Goal: Task Accomplishment & Management: Use online tool/utility

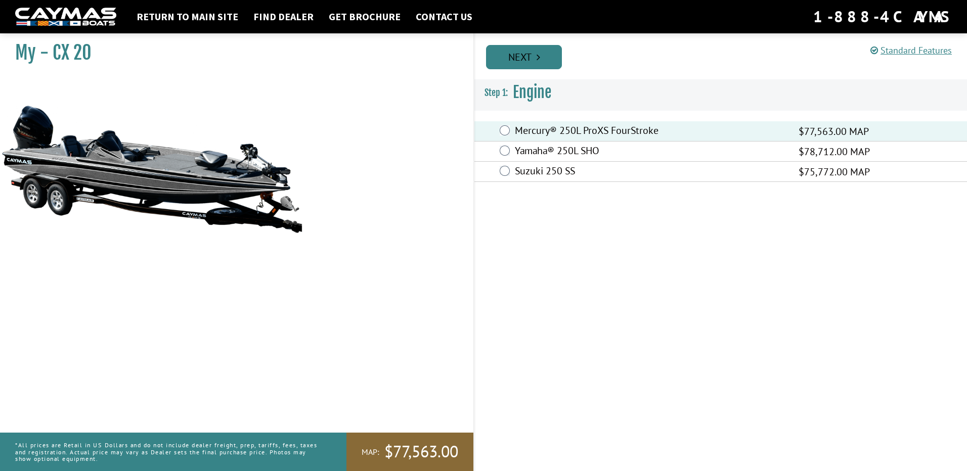
click at [533, 62] on link "Next" at bounding box center [524, 57] width 76 height 24
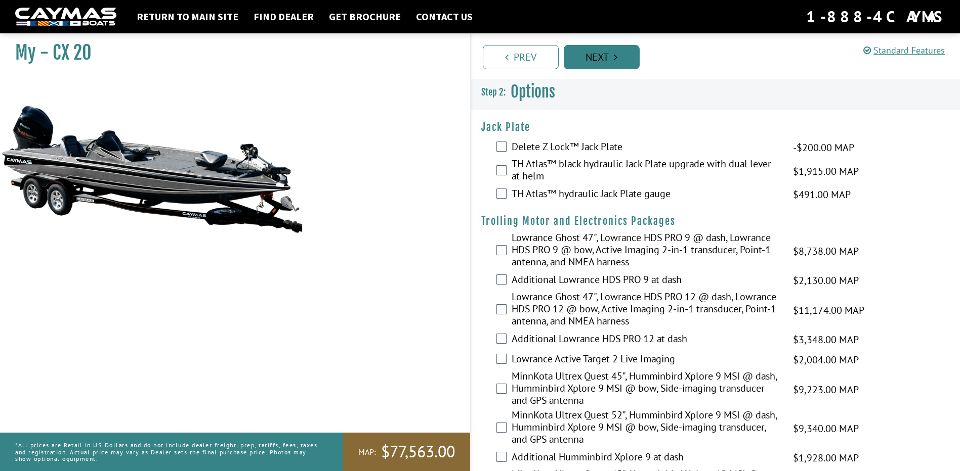
click at [580, 56] on link "Next" at bounding box center [602, 57] width 76 height 24
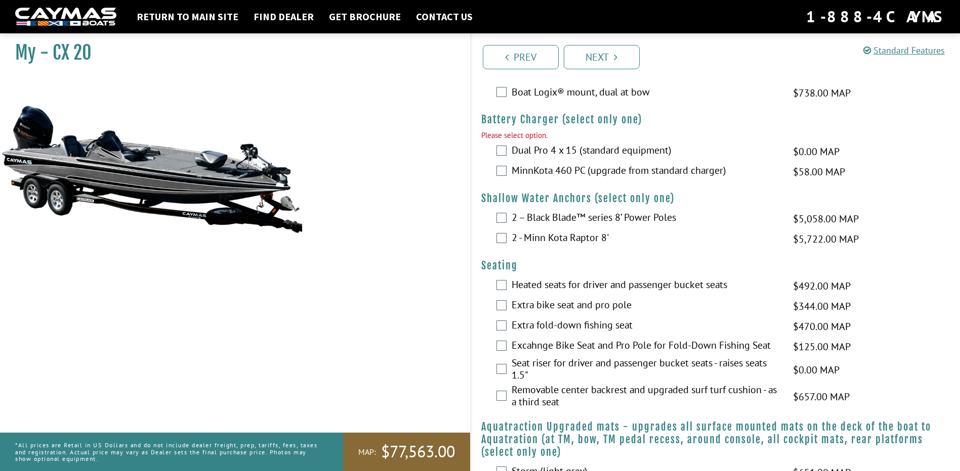
scroll to position [698, 0]
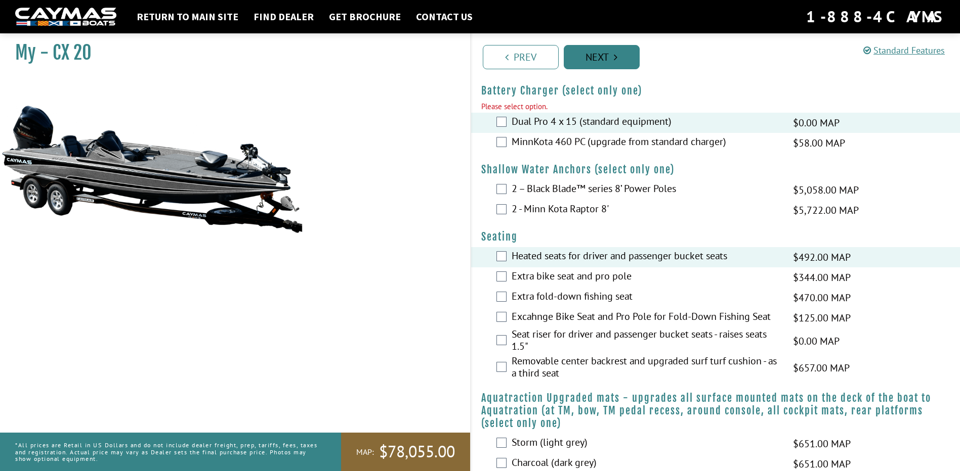
click at [578, 60] on link "Next" at bounding box center [602, 57] width 76 height 24
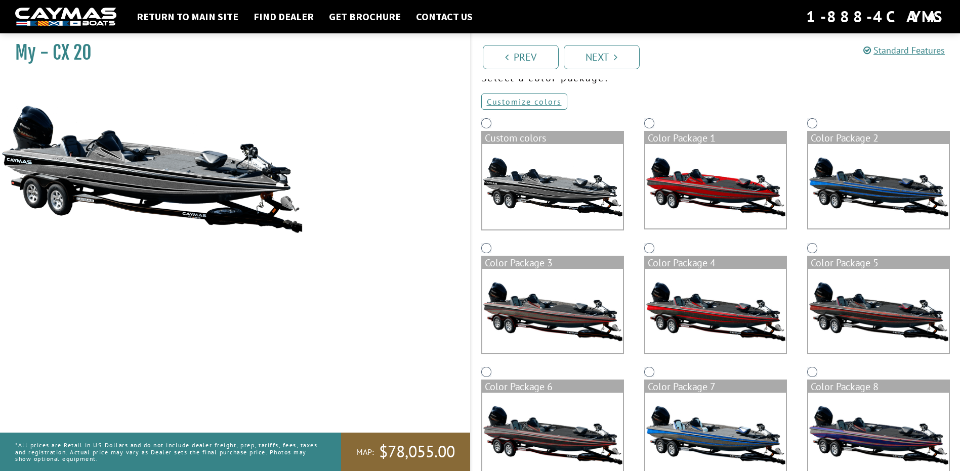
scroll to position [0, 0]
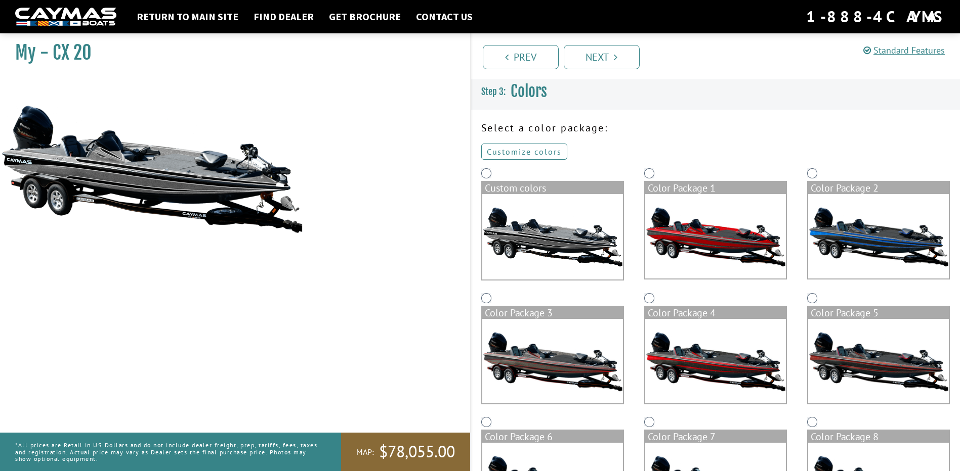
click at [504, 151] on link "Customize colors" at bounding box center [524, 152] width 86 height 16
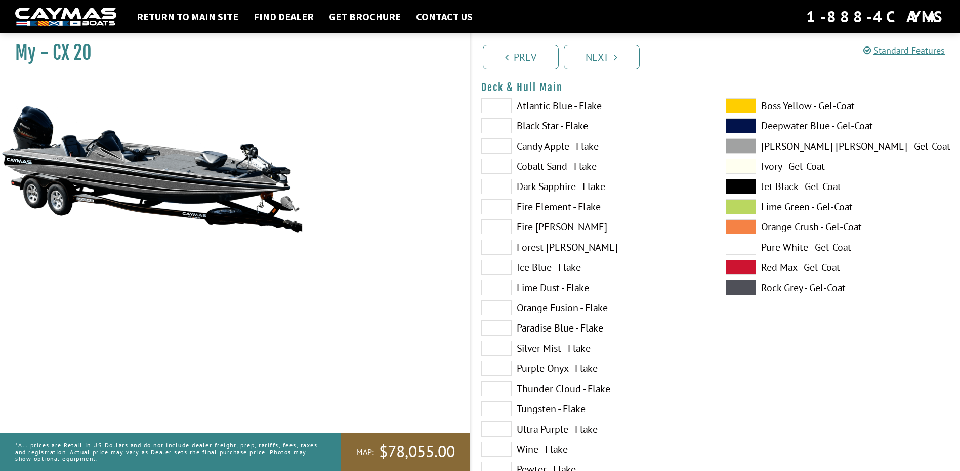
scroll to position [152, 0]
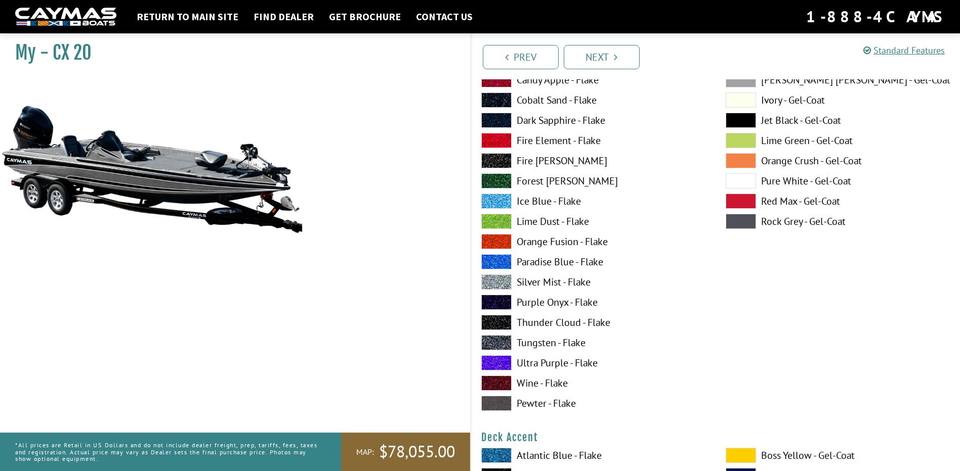
click at [793, 179] on label "Pure White - Gel-Coat" at bounding box center [837, 181] width 224 height 15
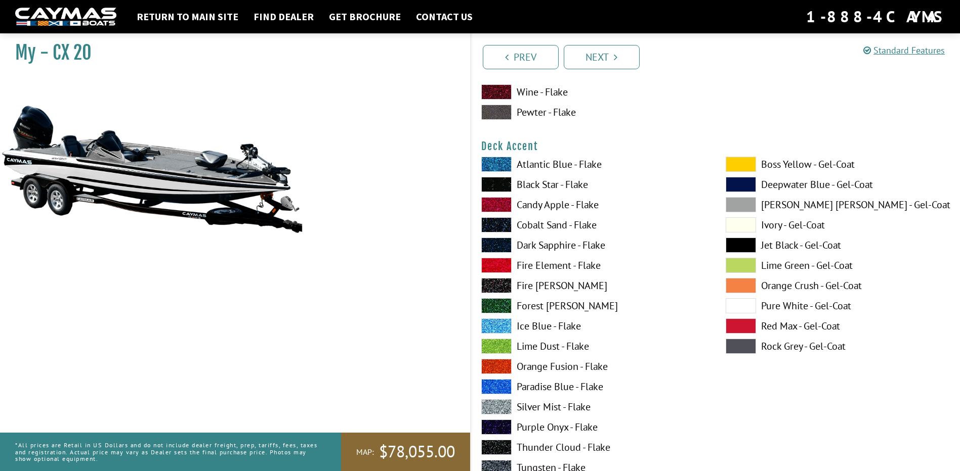
scroll to position [455, 0]
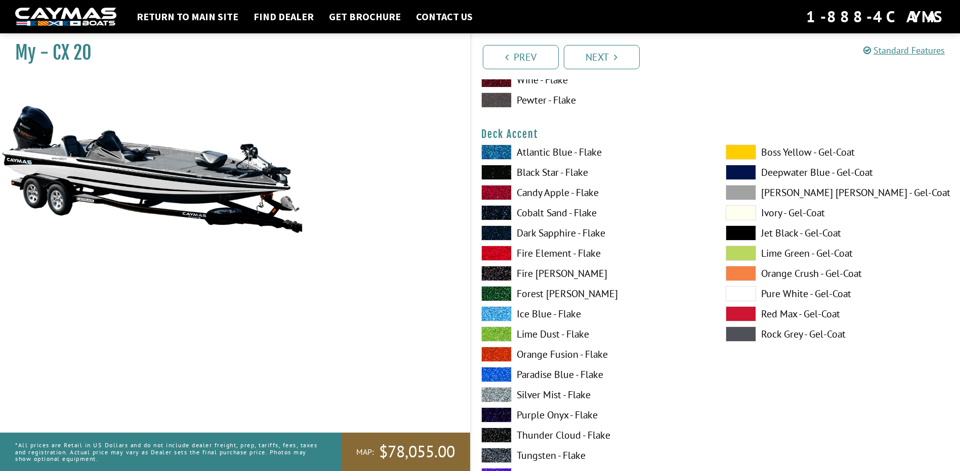
click at [549, 312] on label "Ice Blue - Flake" at bounding box center [593, 314] width 224 height 15
click at [537, 354] on label "Orange Fusion - Flake" at bounding box center [593, 354] width 224 height 15
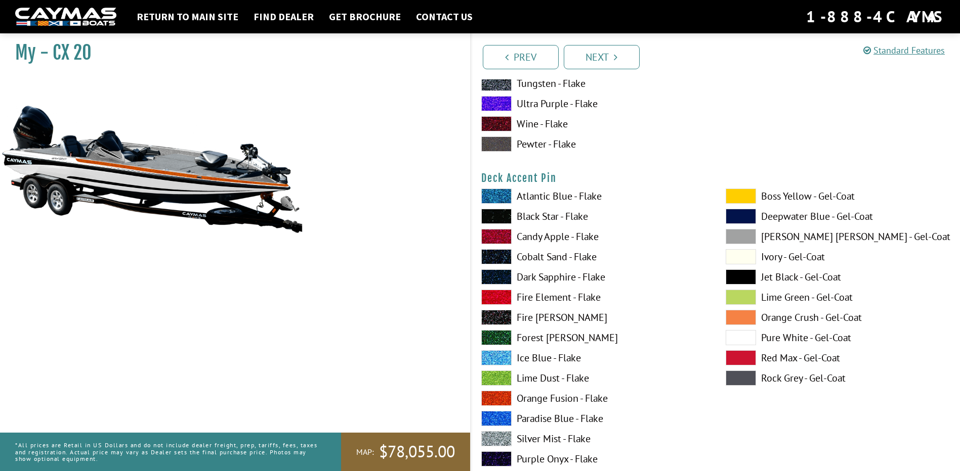
scroll to position [860, 0]
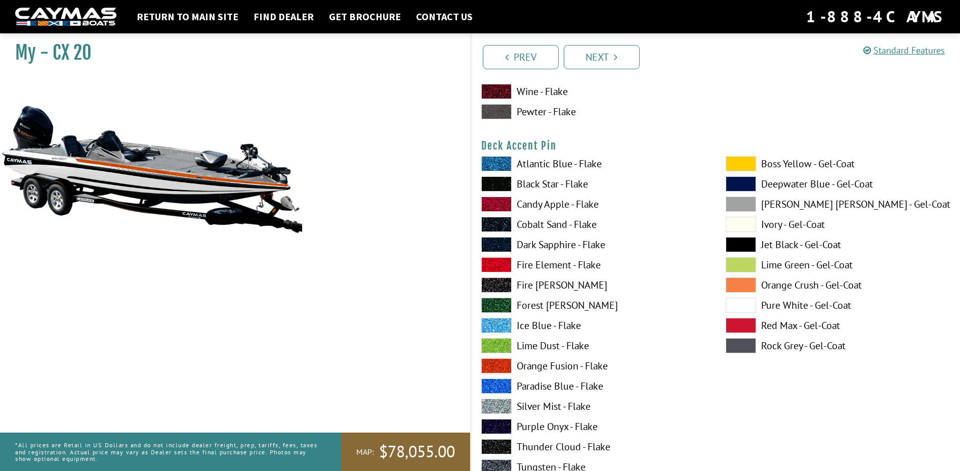
click at [549, 286] on label "Fire [PERSON_NAME]" at bounding box center [593, 285] width 224 height 15
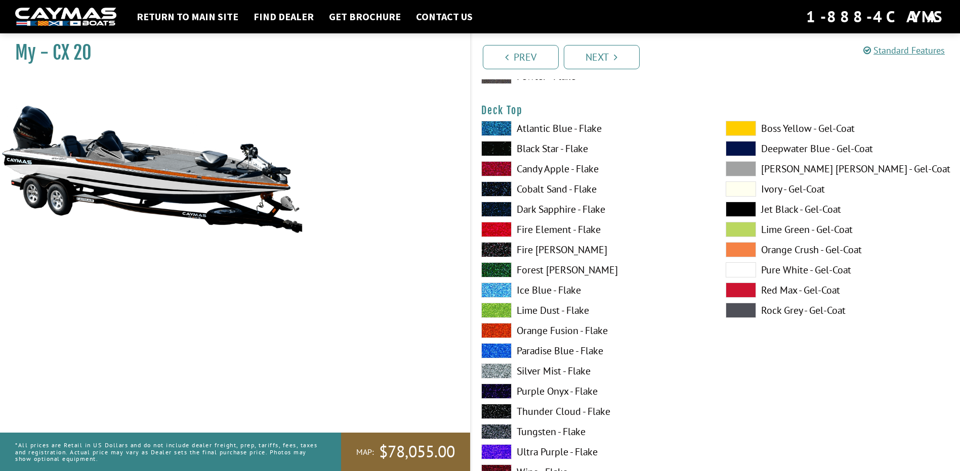
scroll to position [1315, 0]
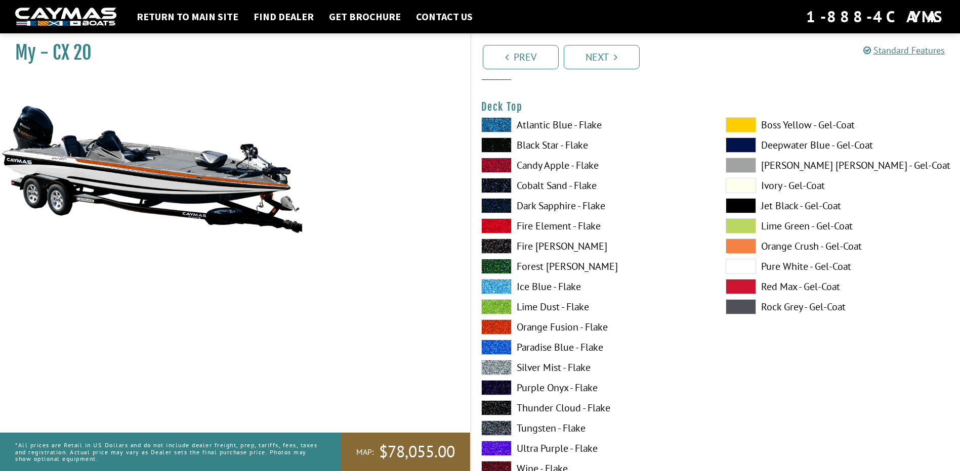
click at [561, 367] on label "Silver Mist - Flake" at bounding box center [593, 367] width 224 height 15
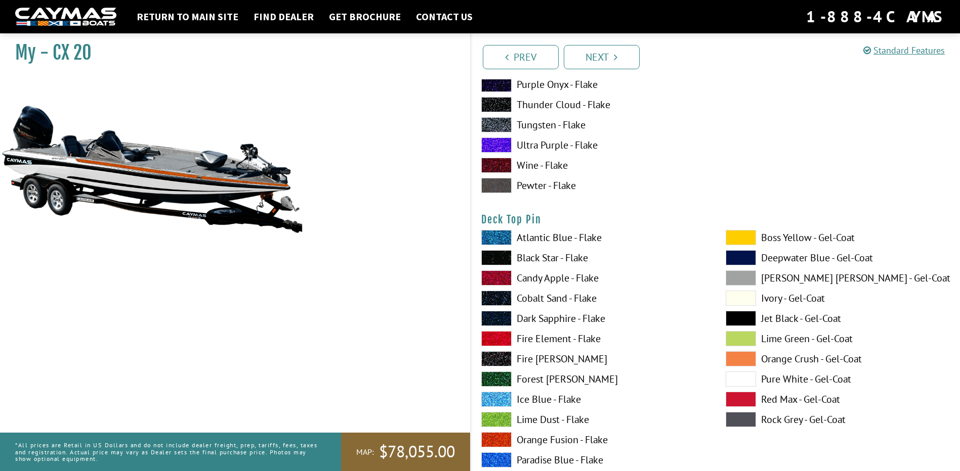
scroll to position [1669, 0]
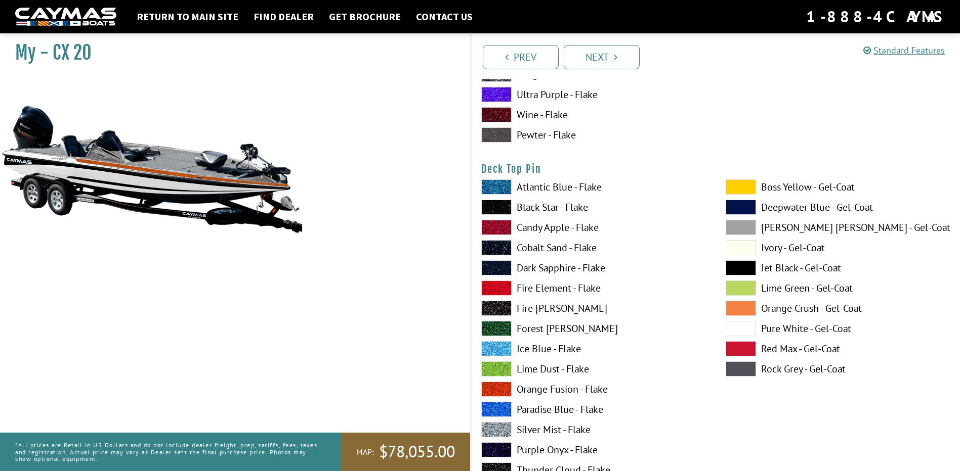
click at [553, 308] on label "Fire [PERSON_NAME]" at bounding box center [593, 308] width 224 height 15
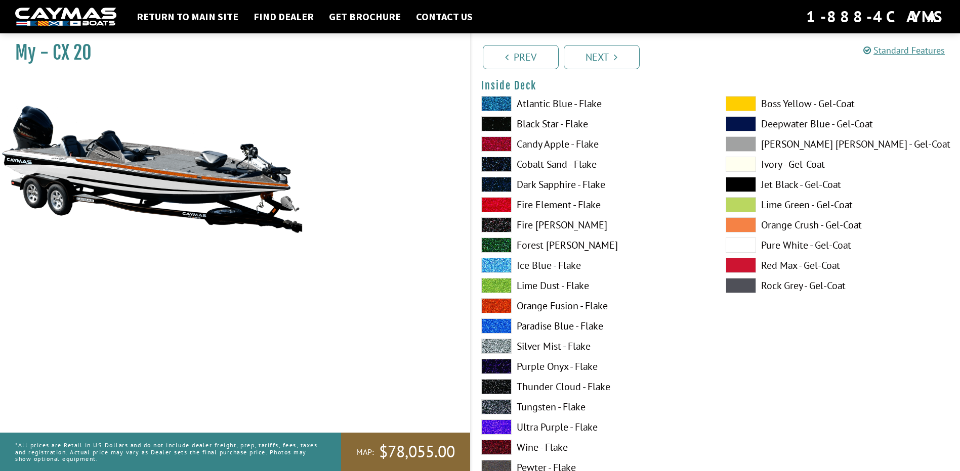
scroll to position [2175, 0]
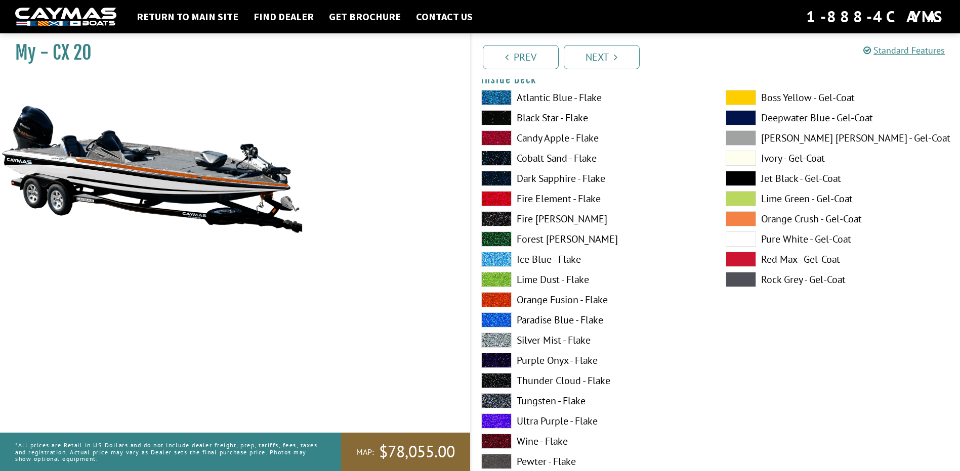
click at [534, 339] on label "Silver Mist - Flake" at bounding box center [593, 340] width 224 height 15
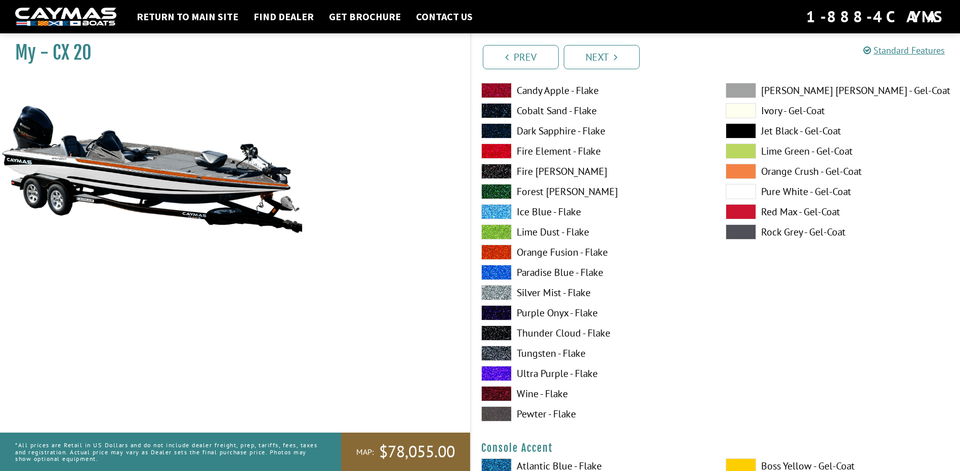
scroll to position [2681, 0]
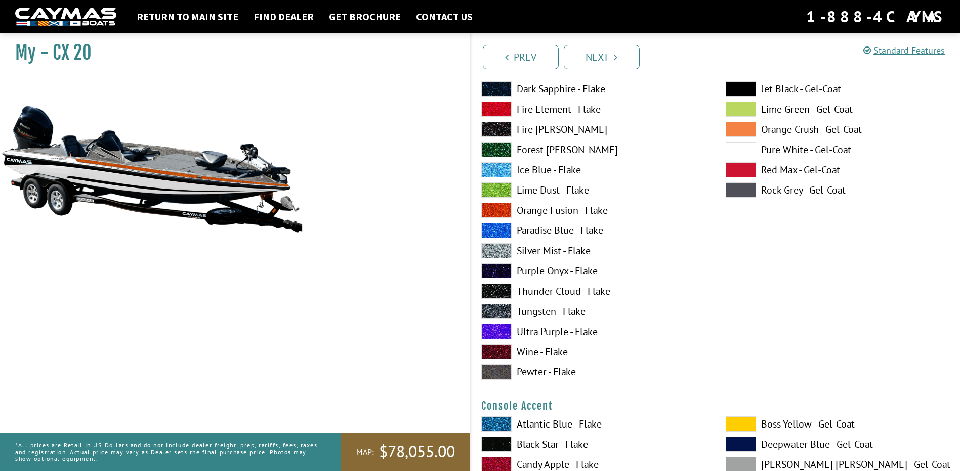
click at [560, 249] on label "Silver Mist - Flake" at bounding box center [593, 250] width 224 height 15
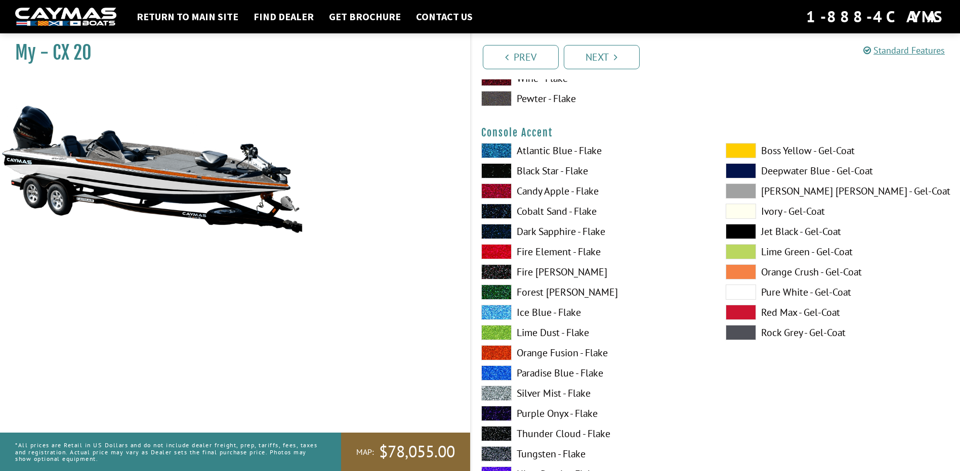
scroll to position [2984, 0]
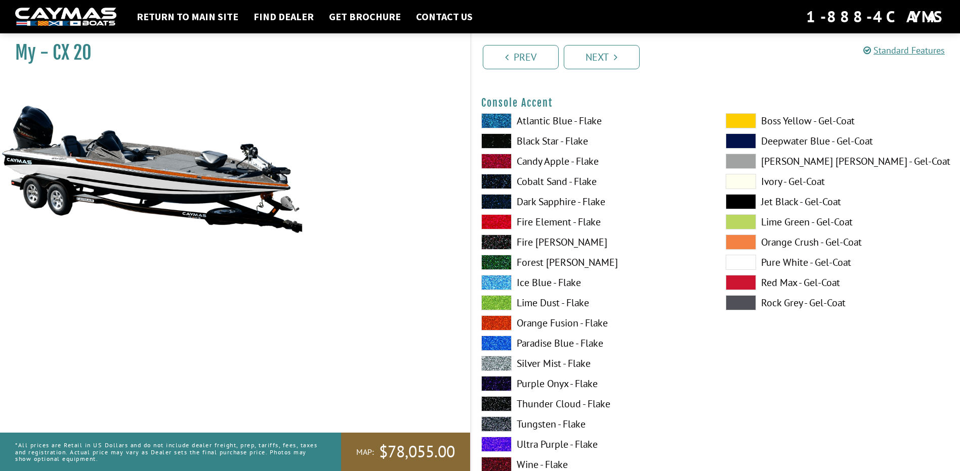
click at [532, 322] on label "Orange Fusion - Flake" at bounding box center [593, 323] width 224 height 15
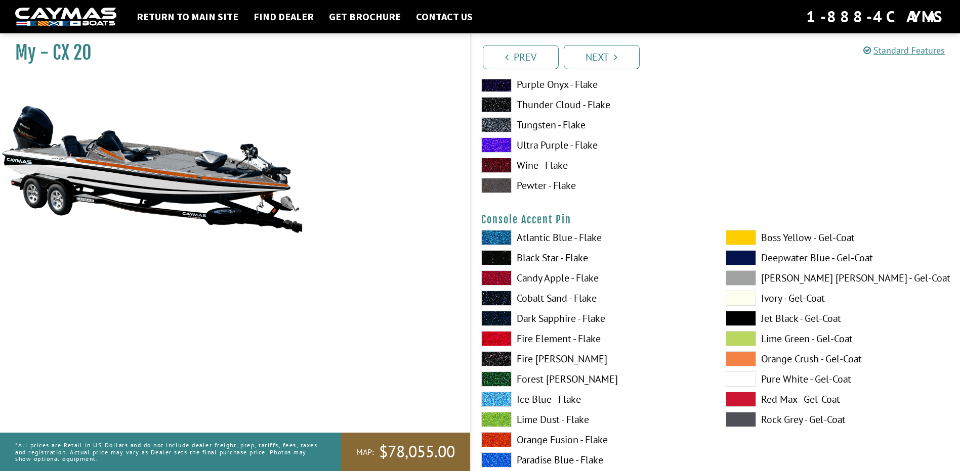
scroll to position [3288, 0]
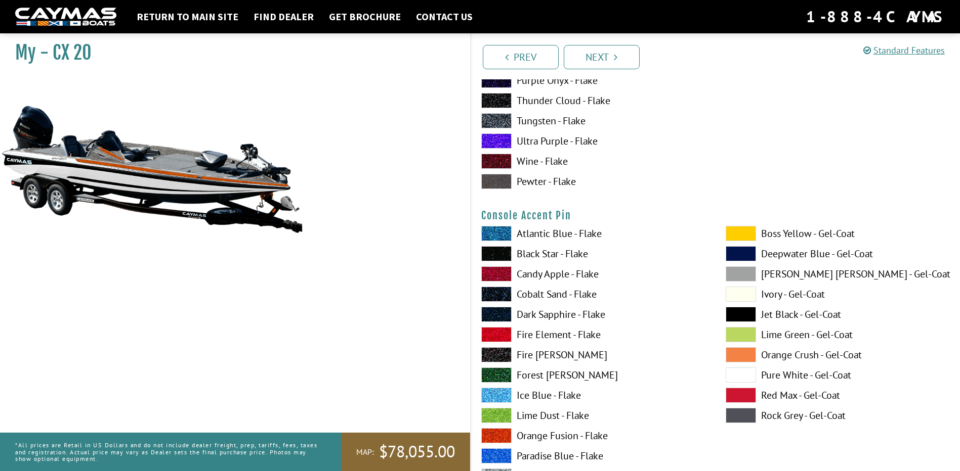
click at [533, 354] on label "Fire [PERSON_NAME]" at bounding box center [593, 355] width 224 height 15
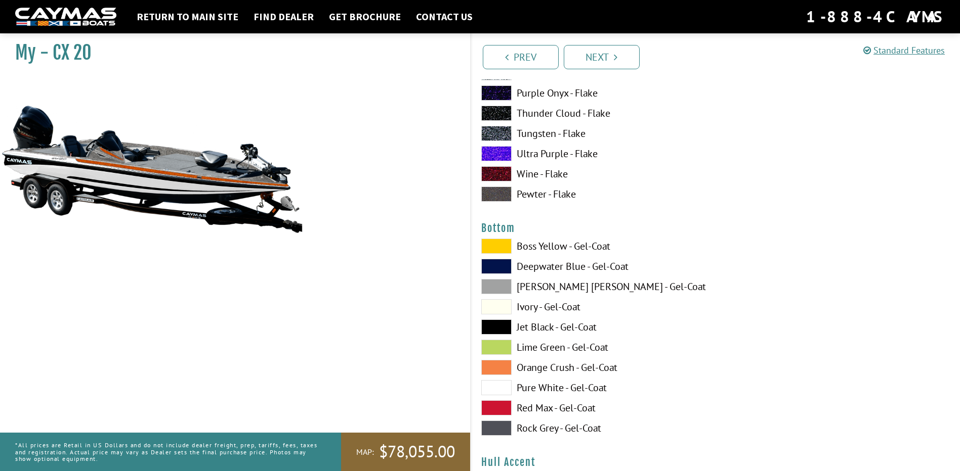
scroll to position [3693, 0]
click at [536, 384] on label "Pure White - Gel-Coat" at bounding box center [593, 386] width 224 height 15
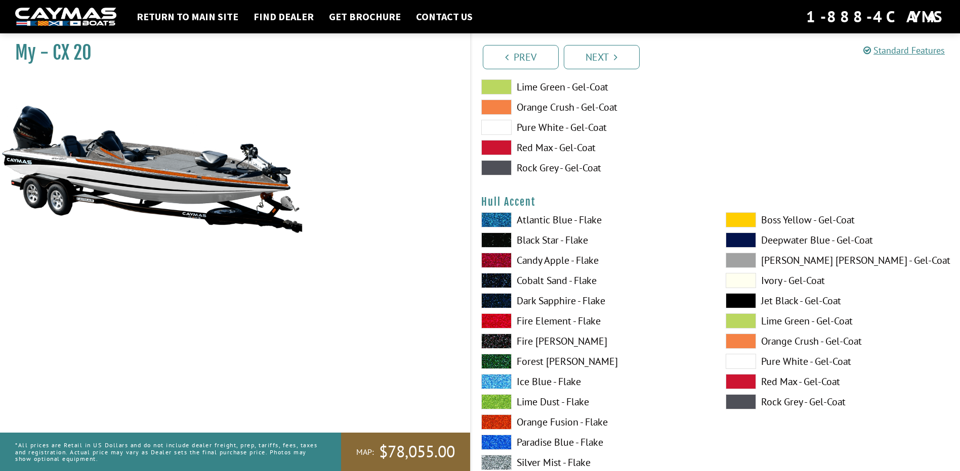
scroll to position [3996, 0]
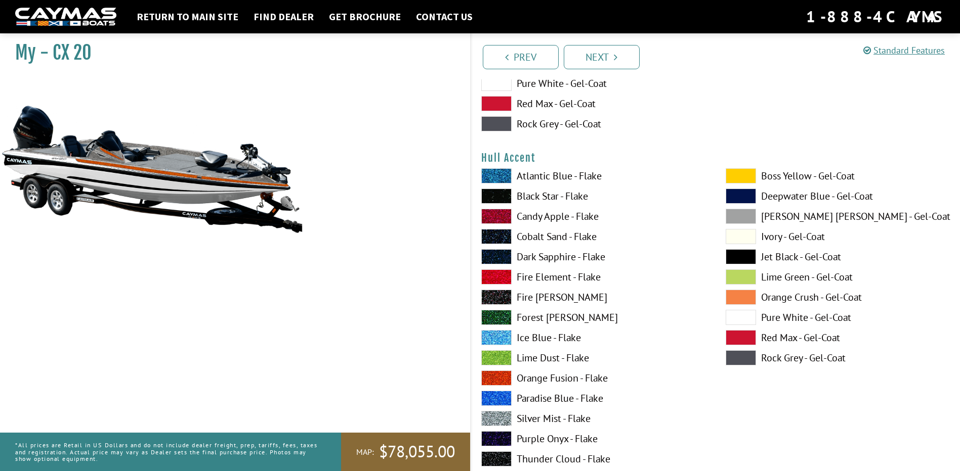
click at [530, 378] on label "Orange Fusion - Flake" at bounding box center [593, 378] width 224 height 15
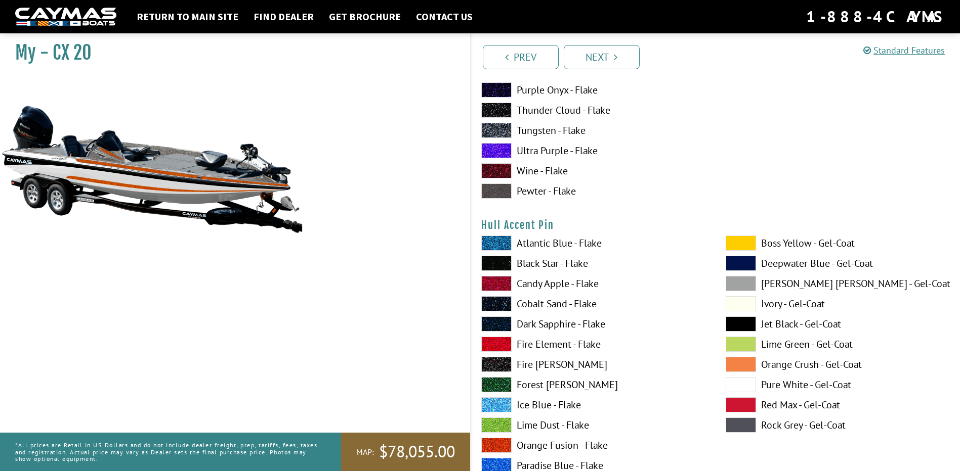
scroll to position [4401, 0]
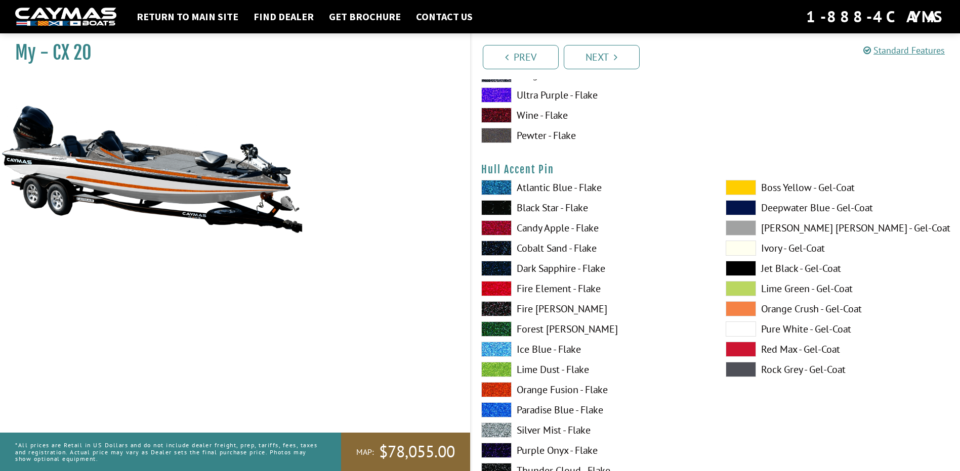
click at [552, 310] on label "Fire [PERSON_NAME]" at bounding box center [593, 308] width 224 height 15
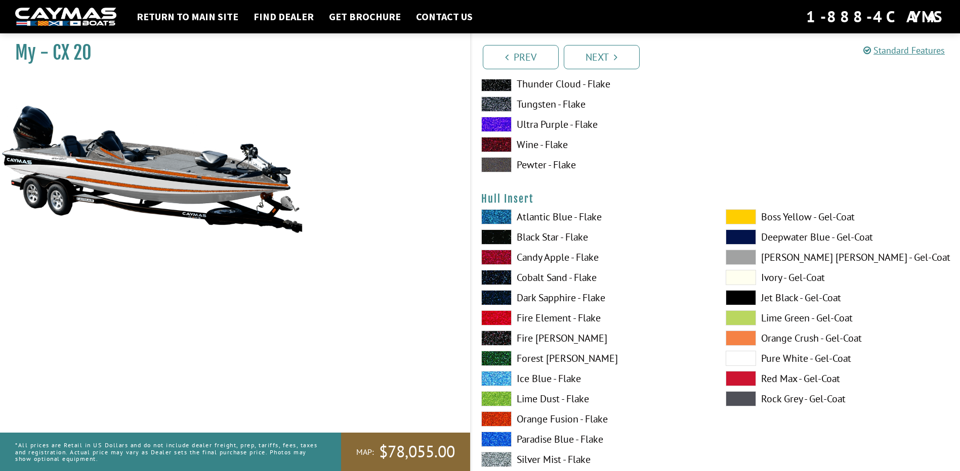
scroll to position [4856, 0]
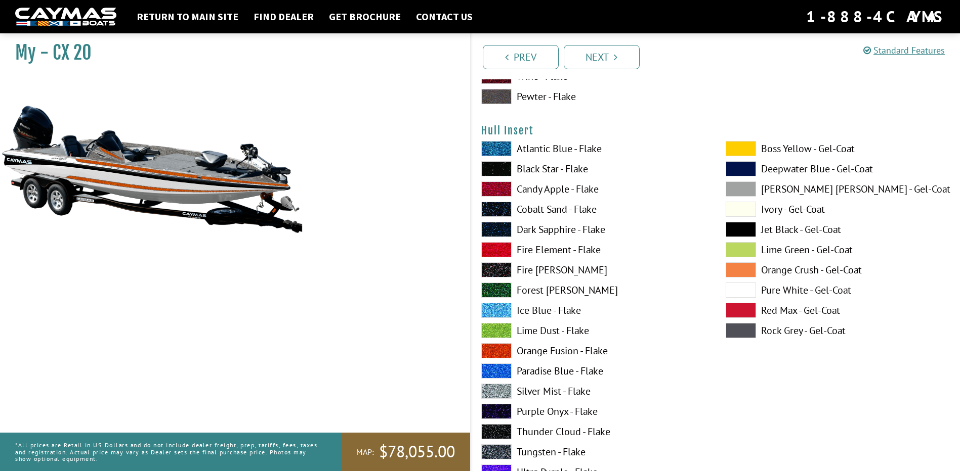
click at [548, 350] on label "Orange Fusion - Flake" at bounding box center [593, 350] width 224 height 15
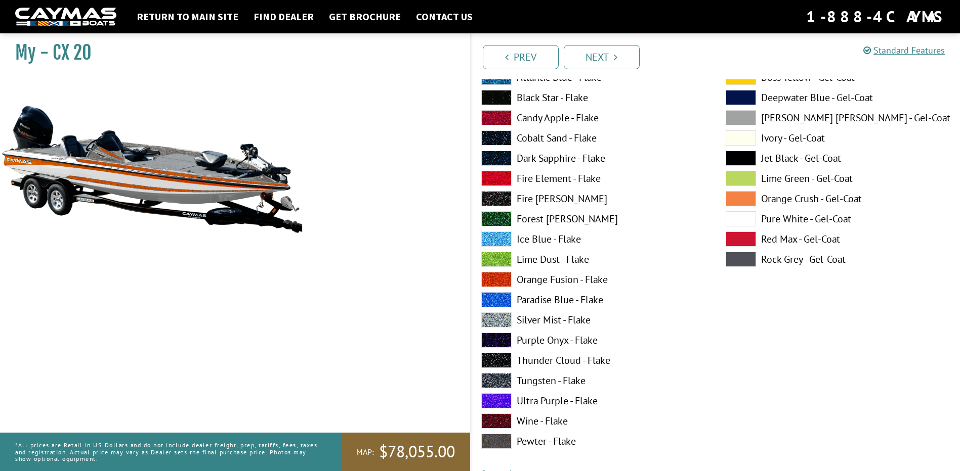
scroll to position [5362, 0]
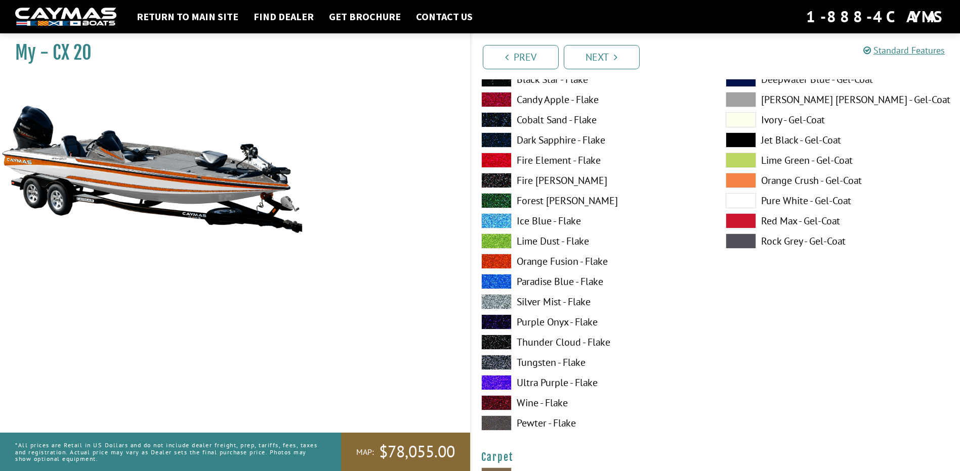
click at [541, 180] on label "Fire [PERSON_NAME]" at bounding box center [593, 180] width 224 height 15
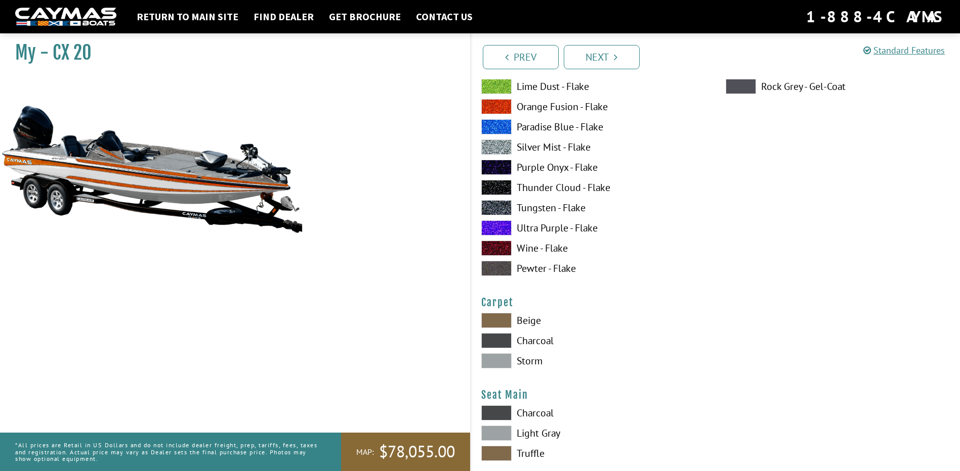
scroll to position [5564, 0]
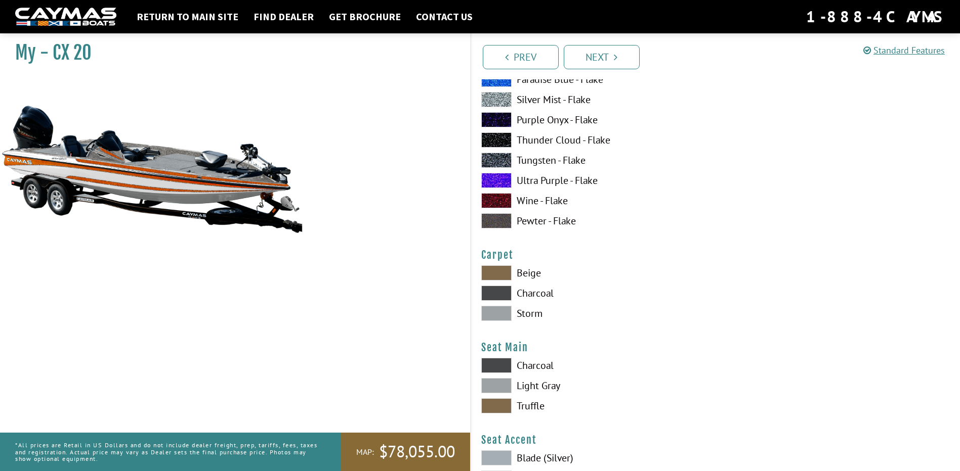
click at [504, 317] on span at bounding box center [496, 313] width 30 height 15
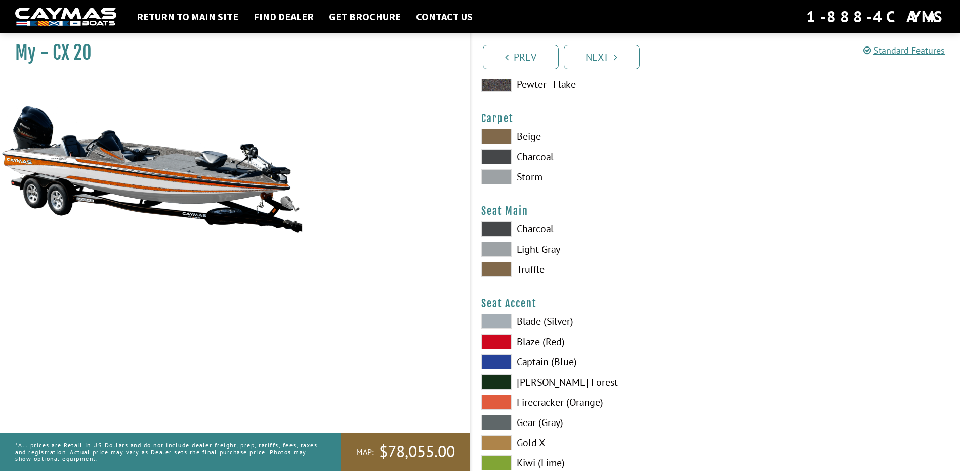
scroll to position [5716, 0]
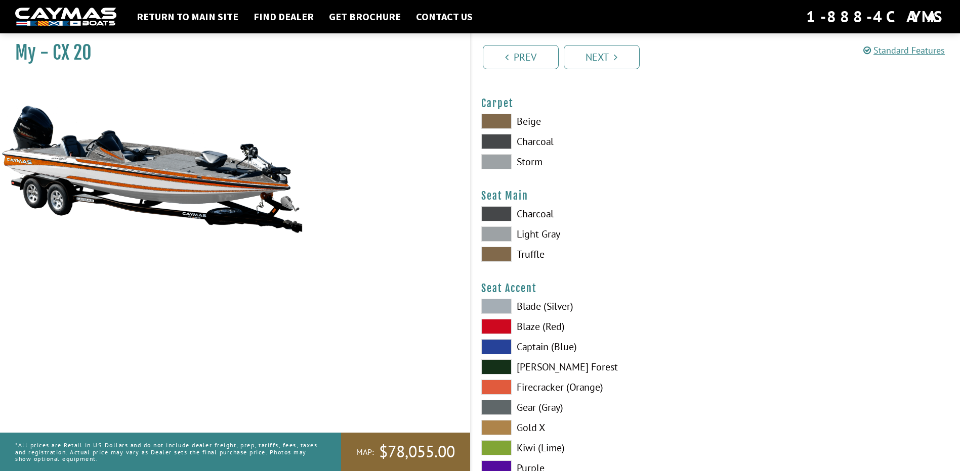
click at [546, 211] on label "Charcoal" at bounding box center [593, 213] width 224 height 15
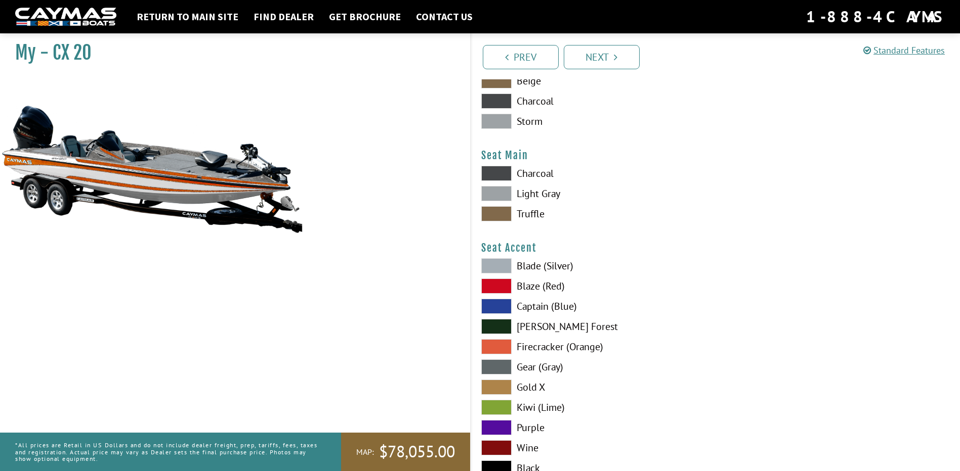
scroll to position [5817, 0]
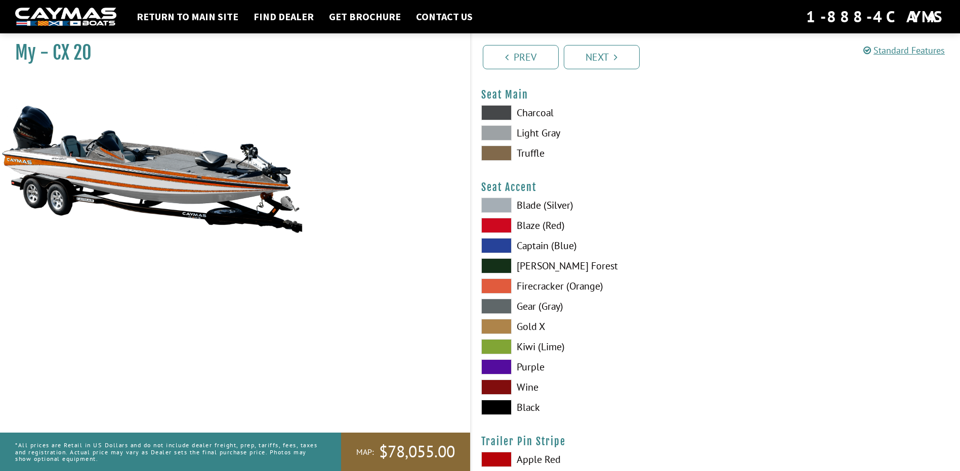
click at [539, 286] on label "Firecracker (Orange)" at bounding box center [593, 286] width 224 height 15
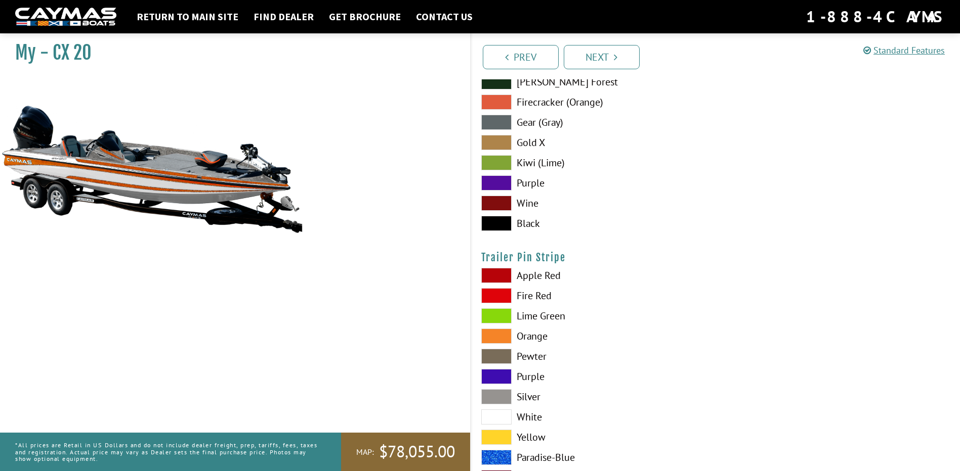
scroll to position [6019, 0]
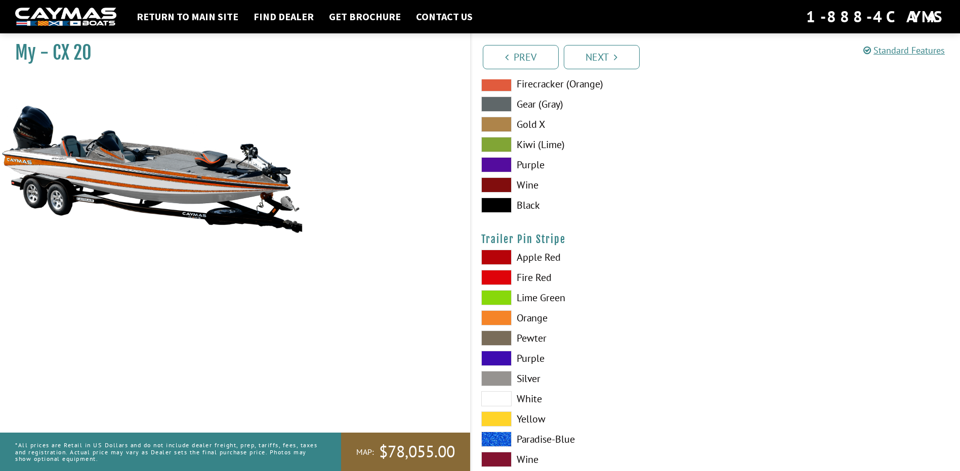
click at [537, 319] on label "Orange" at bounding box center [593, 318] width 224 height 15
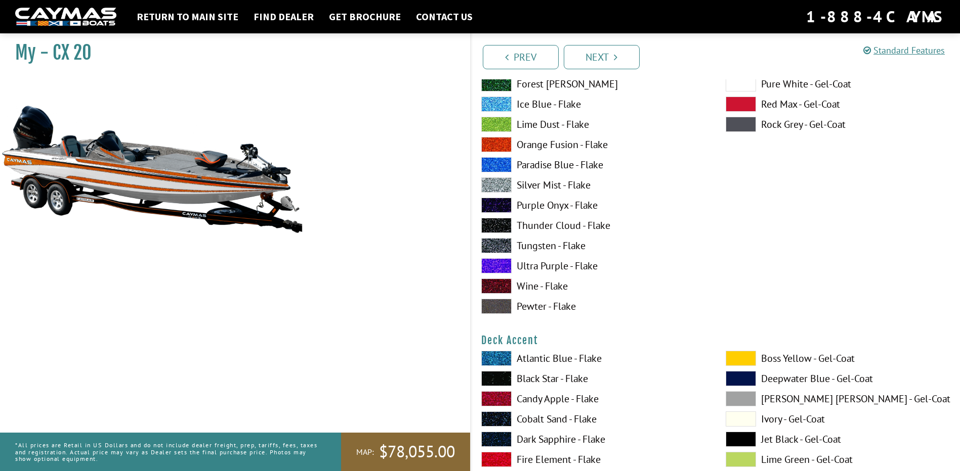
scroll to position [253, 0]
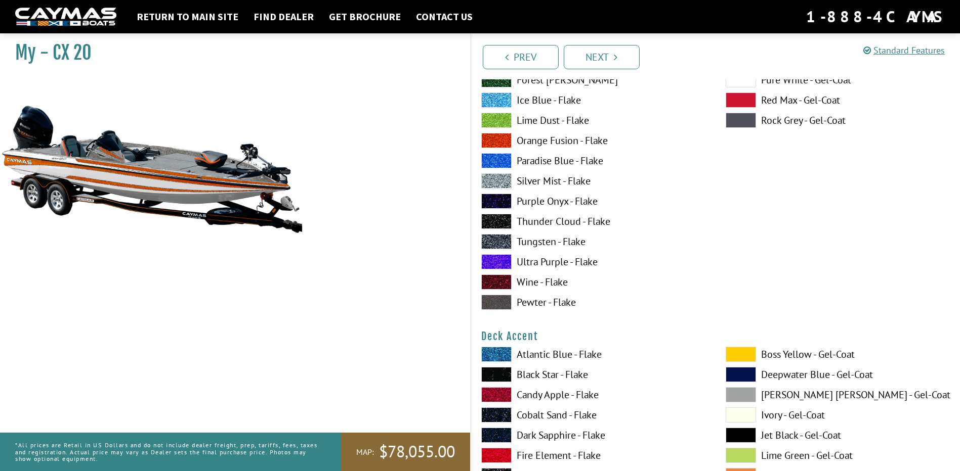
click at [567, 180] on label "Silver Mist - Flake" at bounding box center [593, 181] width 224 height 15
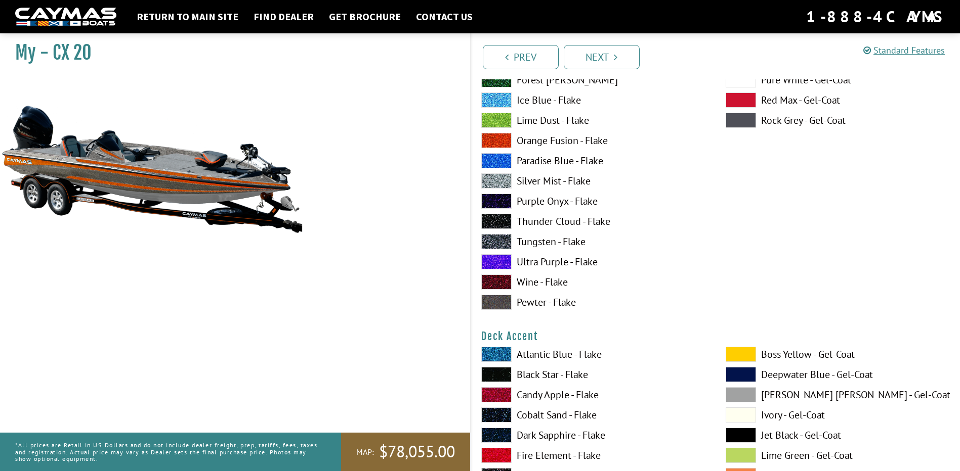
click at [566, 180] on label "Silver Mist - Flake" at bounding box center [593, 181] width 224 height 15
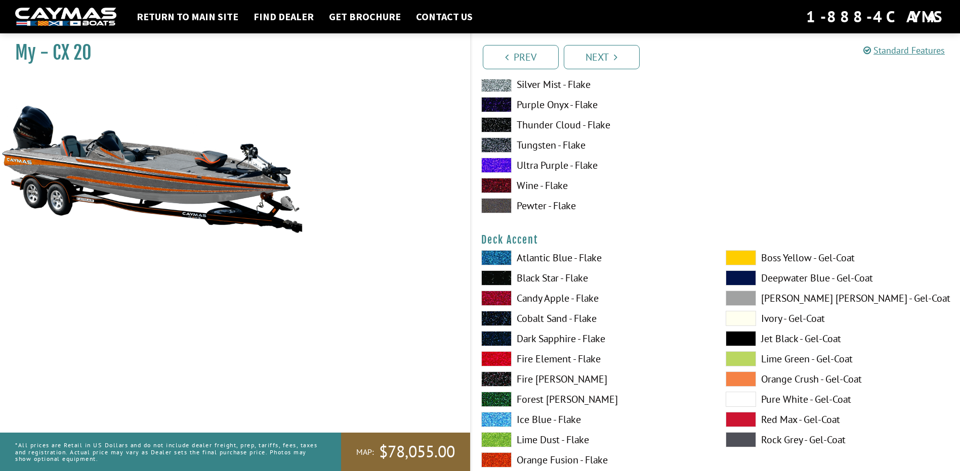
scroll to position [354, 0]
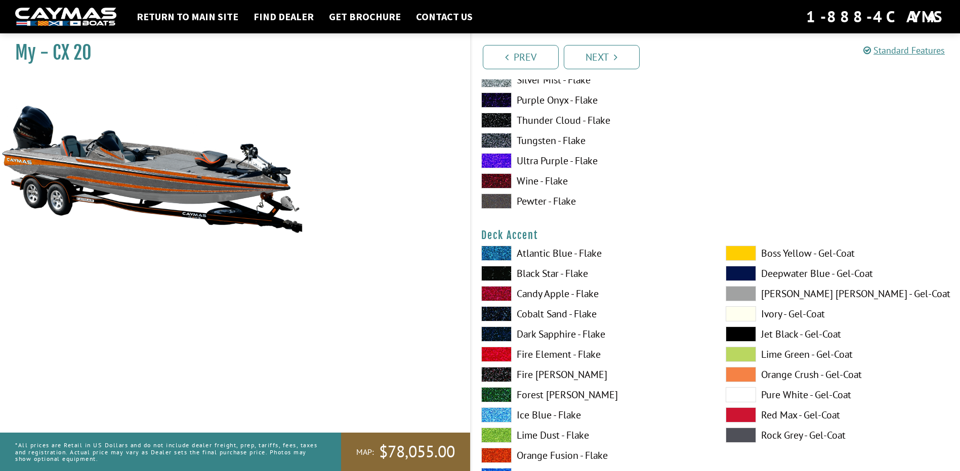
click at [555, 412] on label "Ice Blue - Flake" at bounding box center [593, 415] width 224 height 15
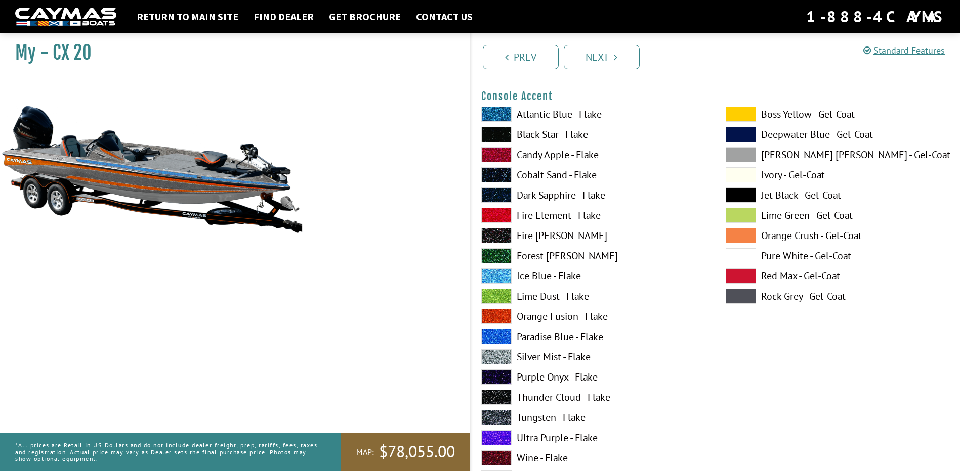
scroll to position [2984, 0]
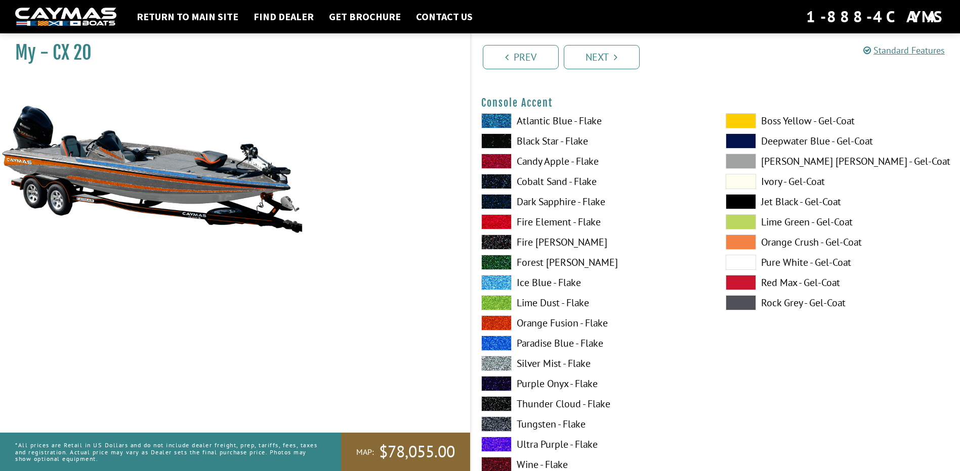
click at [536, 283] on label "Ice Blue - Flake" at bounding box center [593, 282] width 224 height 15
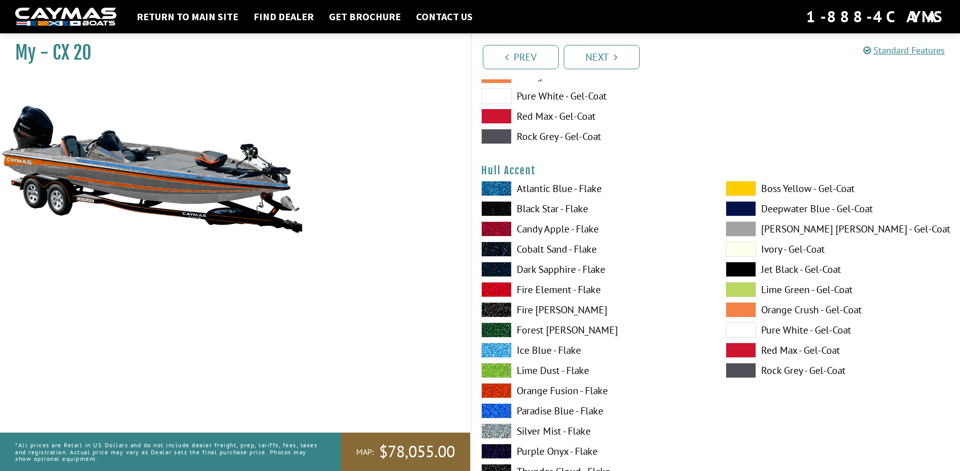
scroll to position [4047, 0]
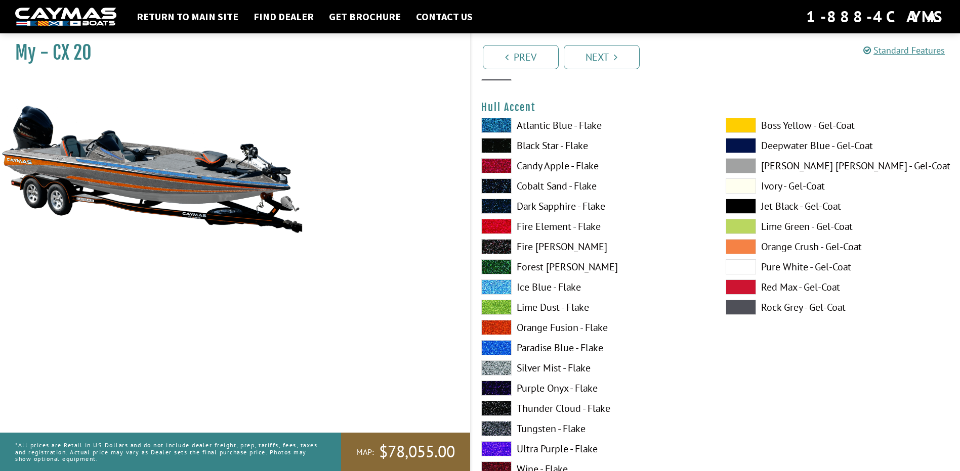
click at [550, 287] on label "Ice Blue - Flake" at bounding box center [593, 287] width 224 height 15
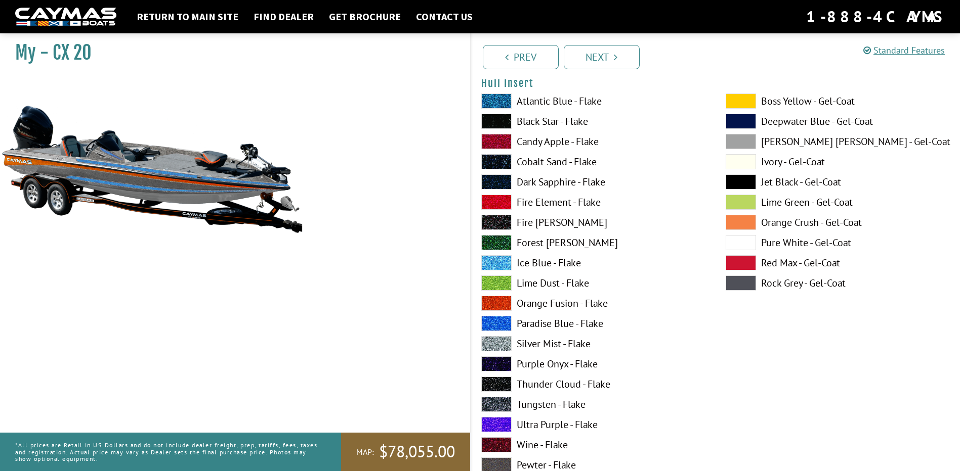
scroll to position [4907, 0]
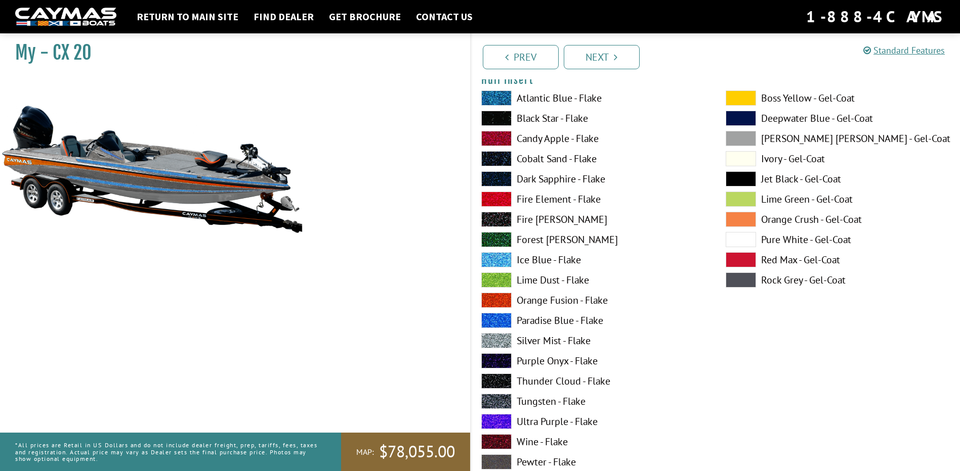
click at [547, 260] on label "Ice Blue - Flake" at bounding box center [593, 259] width 224 height 15
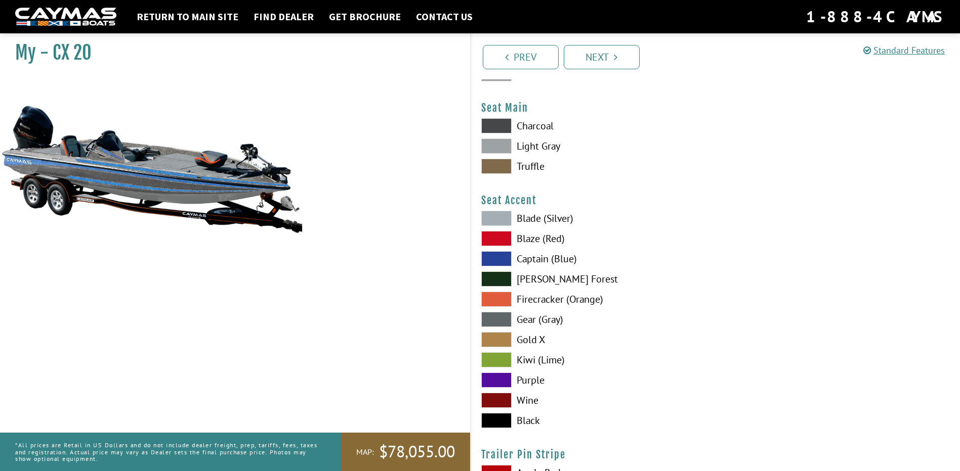
scroll to position [5817, 0]
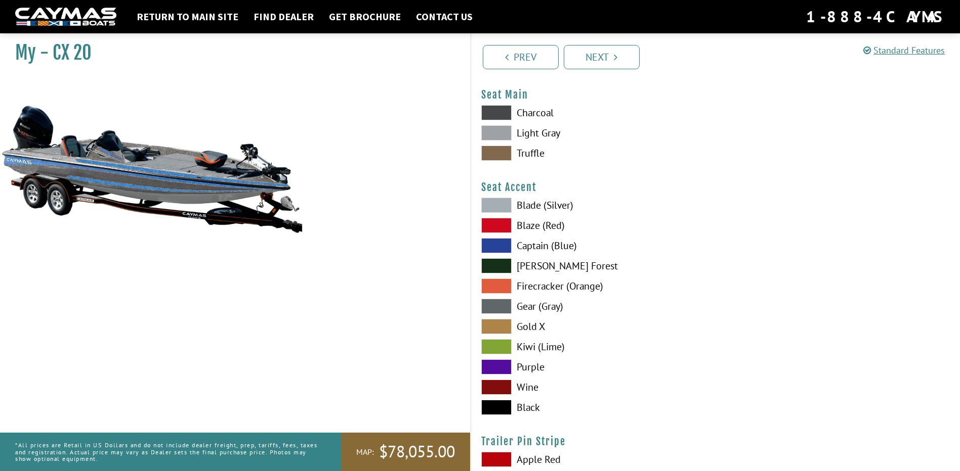
click at [544, 248] on label "Captain (Blue)" at bounding box center [593, 245] width 224 height 15
